Goal: Task Accomplishment & Management: Complete application form

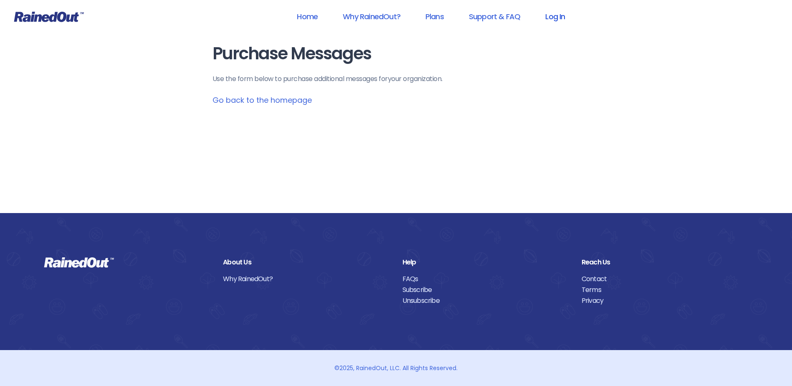
click at [555, 20] on link "Log In" at bounding box center [555, 16] width 41 height 19
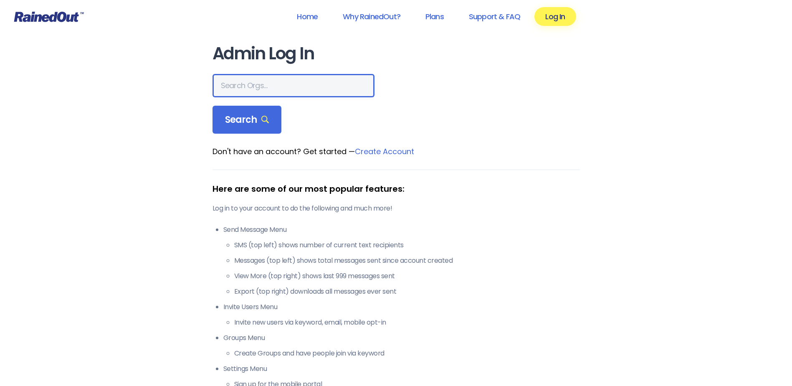
click at [250, 90] on input "text" at bounding box center [294, 85] width 162 height 23
type input "hfah"
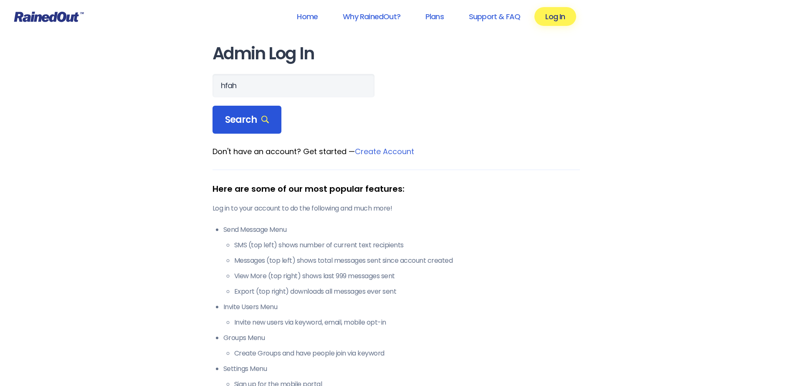
click at [243, 118] on span "Search" at bounding box center [247, 120] width 44 height 12
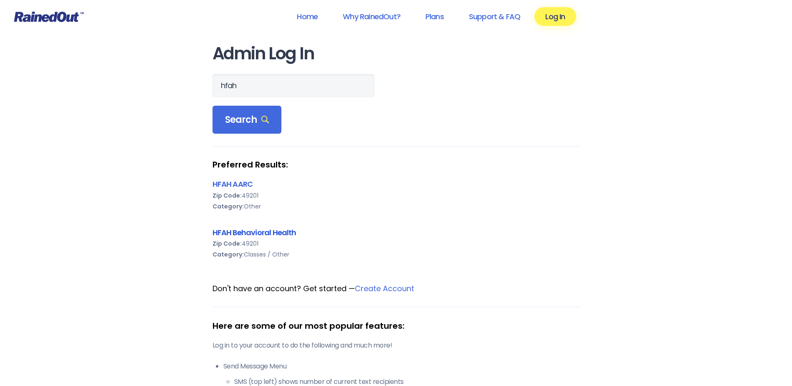
click at [243, 233] on link "HFAH Behavioral Health" at bounding box center [255, 232] width 84 height 10
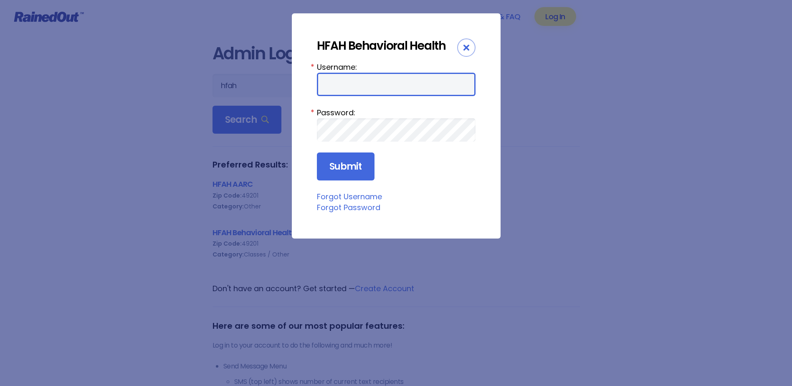
type input "chargenurse"
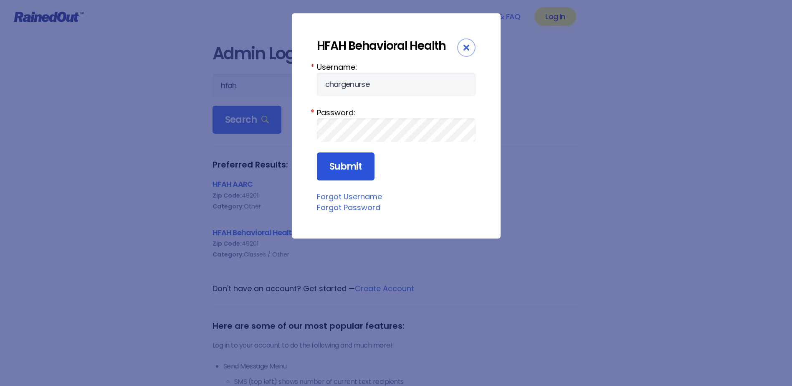
click at [344, 164] on input "Submit" at bounding box center [346, 166] width 58 height 28
